Goal: Task Accomplishment & Management: Manage account settings

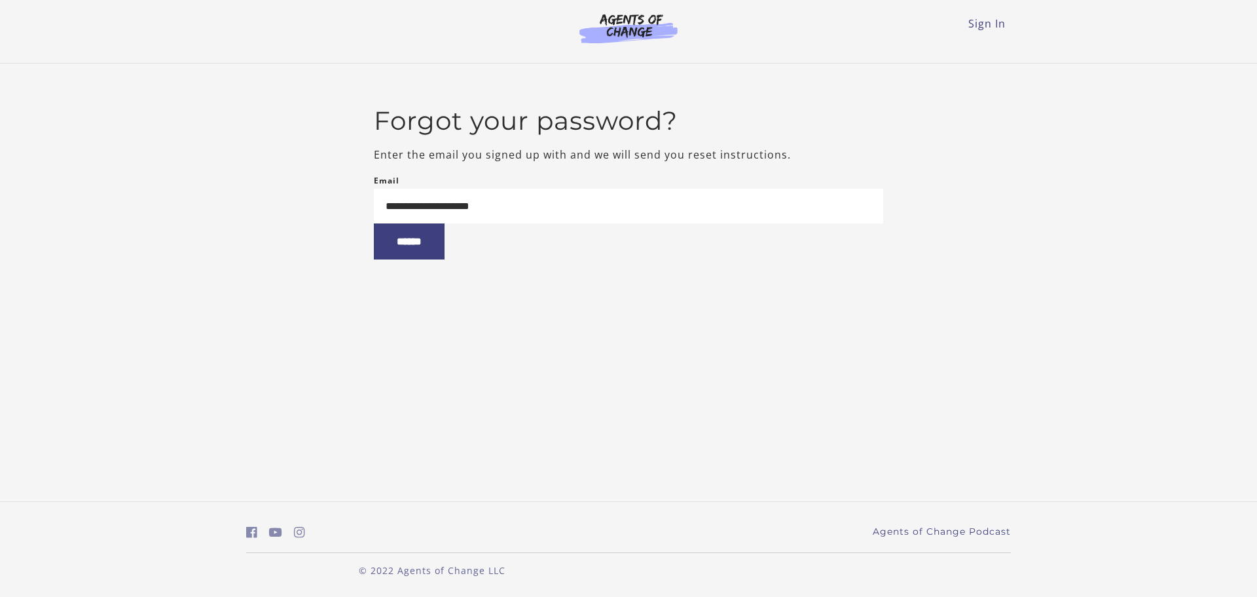
type input "**********"
click at [374, 223] on input "******" at bounding box center [409, 241] width 71 height 36
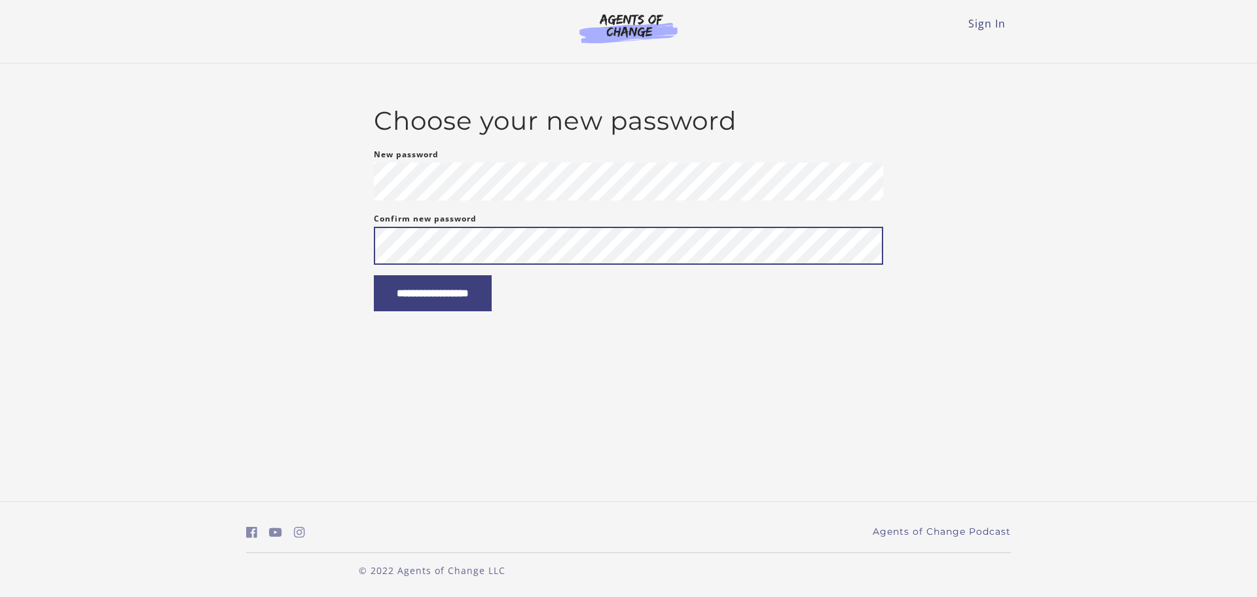
click at [374, 275] on input "**********" at bounding box center [433, 293] width 118 height 36
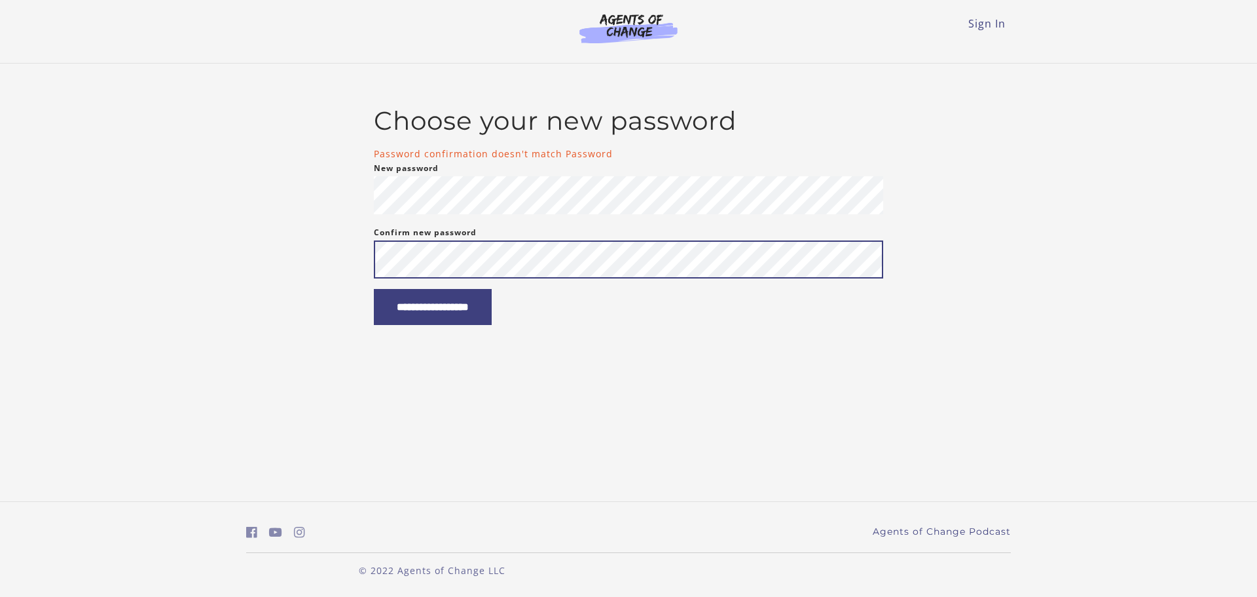
click at [374, 289] on input "**********" at bounding box center [433, 307] width 118 height 36
